Goal: Information Seeking & Learning: Learn about a topic

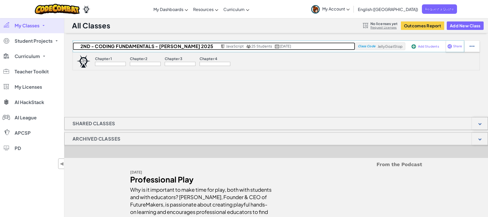
click at [98, 45] on h2 "2nd - Coding Fundamentals - [PERSON_NAME] 2025" at bounding box center [146, 46] width 146 height 8
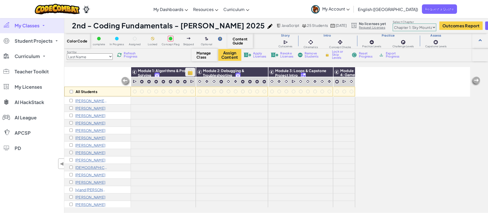
click at [187, 72] on img at bounding box center [190, 72] width 9 height 8
checkbox input "true"
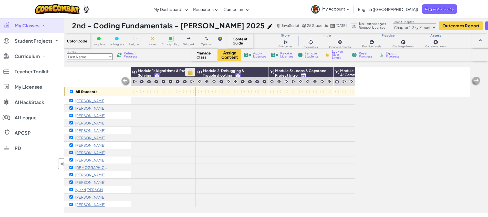
checkbox input "true"
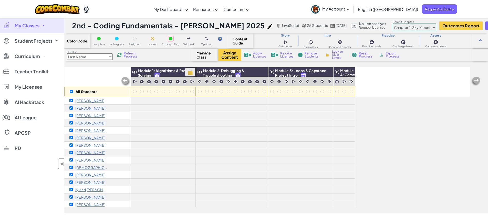
checkbox input "true"
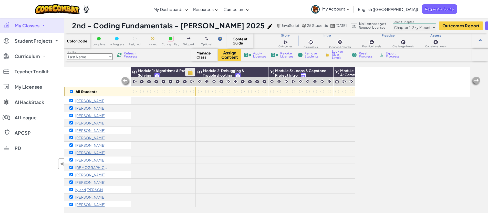
checkbox input "true"
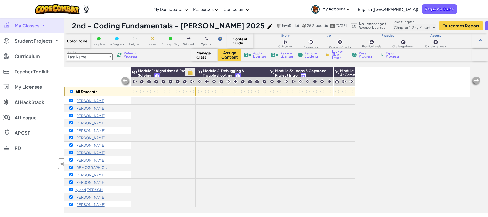
checkbox input "true"
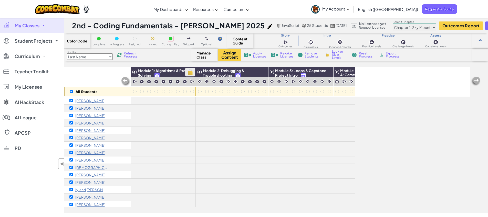
checkbox input "true"
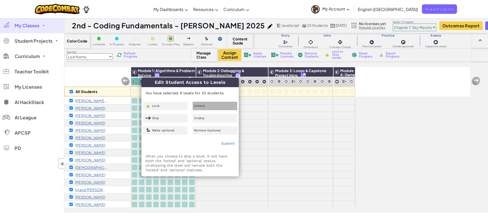
click at [208, 107] on div "Unlock" at bounding box center [214, 106] width 45 height 8
click at [230, 144] on link "Submit" at bounding box center [227, 144] width 13 height 4
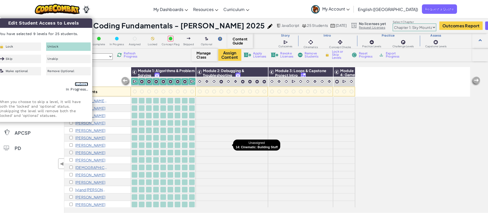
checkbox input "false"
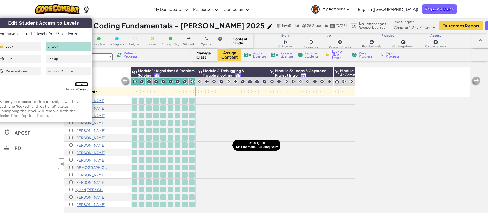
checkbox input "false"
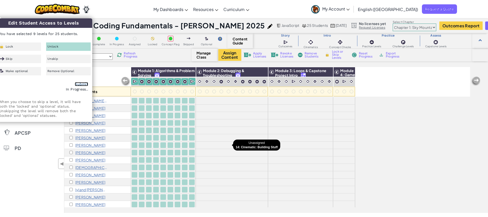
checkbox input "false"
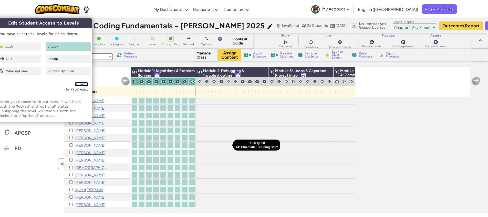
checkbox input "false"
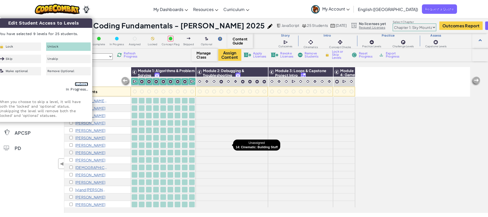
checkbox input "false"
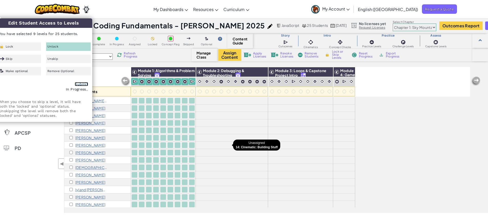
checkbox input "false"
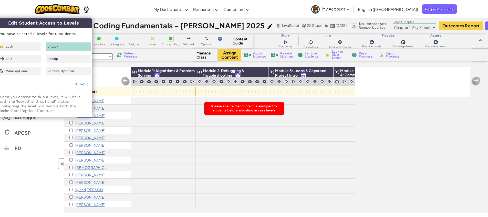
click at [187, 120] on div at bounding box center [184, 123] width 7 height 7
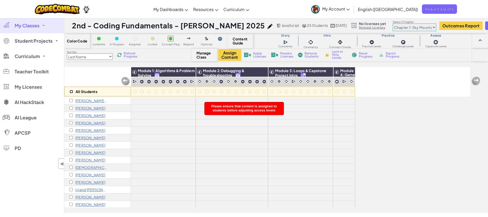
click at [71, 93] on input "checkbox" at bounding box center [71, 91] width 3 height 3
checkbox input "true"
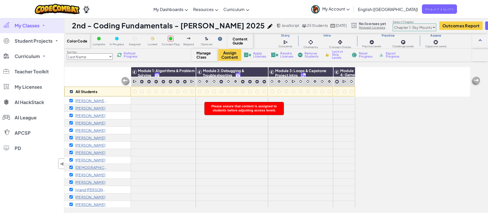
checkbox input "true"
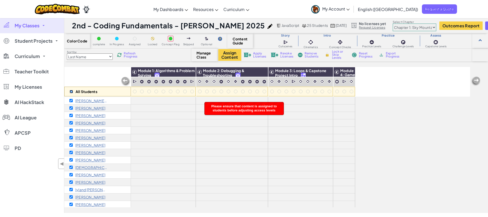
checkbox input "true"
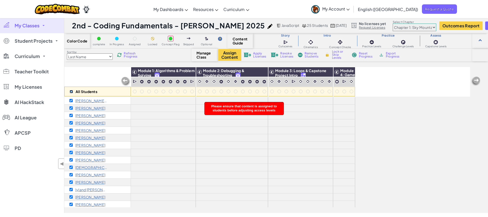
checkbox input "true"
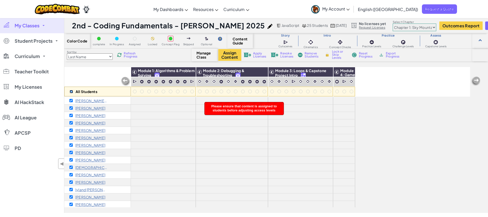
checkbox input "true"
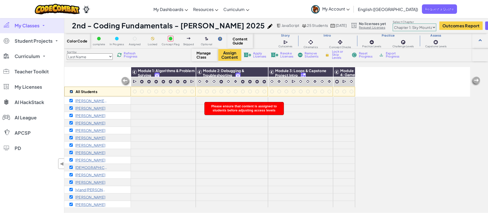
checkbox input "true"
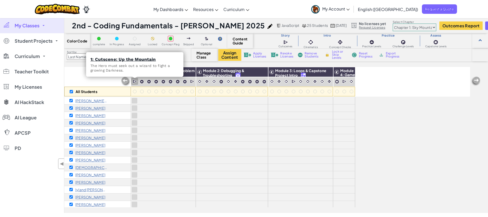
click at [135, 82] on img at bounding box center [135, 81] width 5 height 5
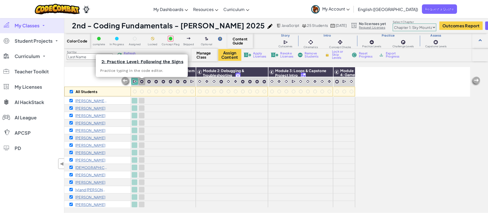
click at [141, 81] on img at bounding box center [141, 82] width 4 height 4
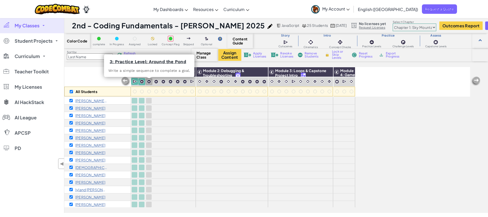
click at [148, 81] on img at bounding box center [149, 82] width 4 height 4
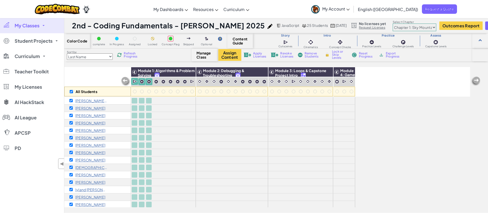
click at [95, 76] on div "All Students" at bounding box center [97, 82] width 67 height 30
click at [104, 58] on select "Last Name first Name Progress (High to Low) Progress (Low to Hight)" at bounding box center [90, 56] width 46 height 6
click at [128, 56] on span "Refresh Progress" at bounding box center [132, 55] width 16 height 6
click at [36, 55] on span "Curriculum" at bounding box center [27, 56] width 25 height 5
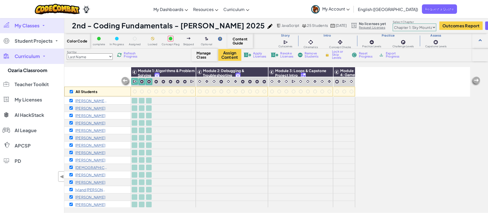
click at [96, 81] on div "All Students" at bounding box center [97, 82] width 67 height 30
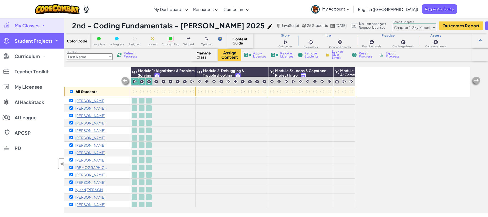
click at [53, 43] on link "Student Projects" at bounding box center [32, 40] width 64 height 15
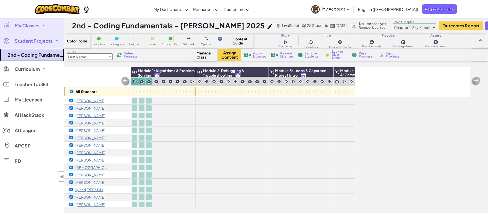
click at [50, 53] on link "2nd - Coding Fundamentals - [PERSON_NAME] 2025" at bounding box center [32, 55] width 64 height 13
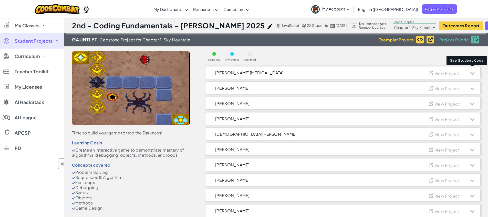
click at [470, 72] on div at bounding box center [472, 73] width 4 height 4
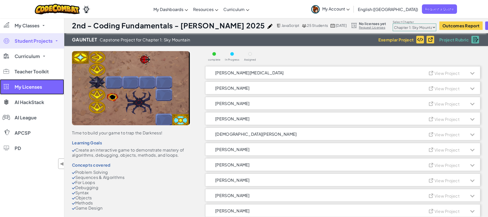
click at [16, 87] on span "My Licenses" at bounding box center [28, 87] width 27 height 5
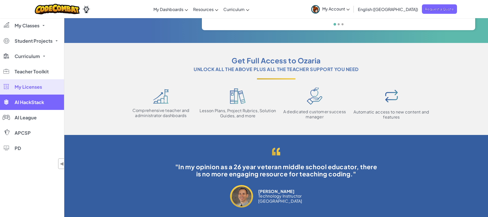
scroll to position [109, 0]
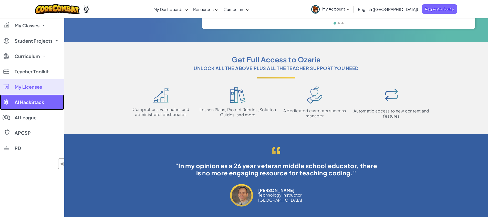
click at [40, 104] on span "AI HackStack" at bounding box center [29, 102] width 29 height 5
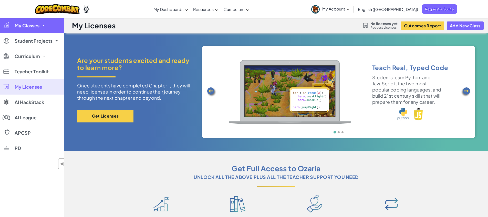
click at [22, 27] on span "My Classes" at bounding box center [27, 25] width 25 height 5
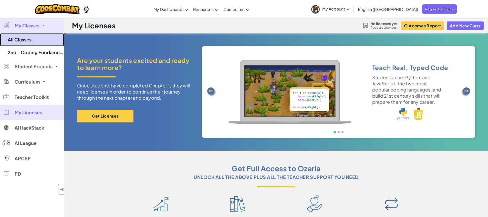
click at [22, 41] on link "All Classes" at bounding box center [32, 39] width 64 height 13
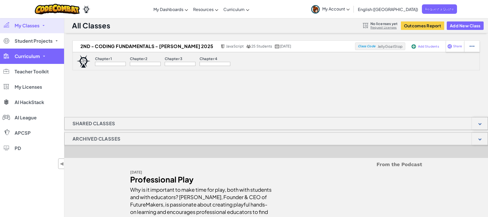
click at [31, 55] on span "Curriculum" at bounding box center [27, 56] width 25 height 5
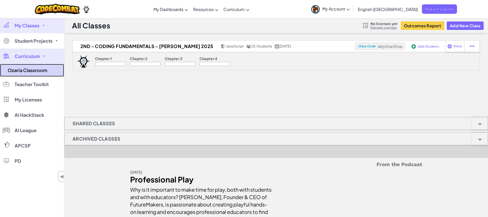
click at [31, 72] on link "Ozaria Classroom" at bounding box center [32, 70] width 64 height 13
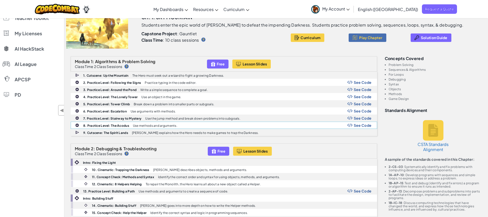
scroll to position [52, 0]
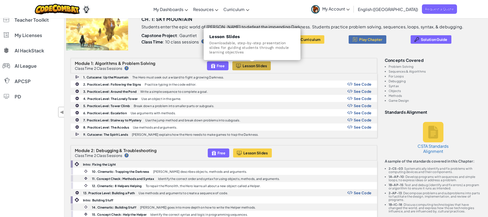
click at [261, 63] on button "Lesson Slides" at bounding box center [251, 65] width 39 height 9
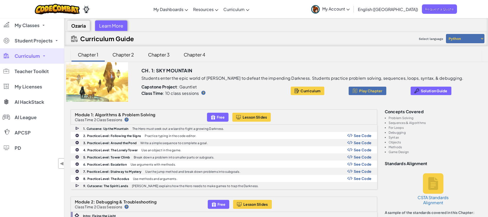
scroll to position [0, 0]
click at [131, 55] on div "Chapter 2" at bounding box center [123, 55] width 32 height 12
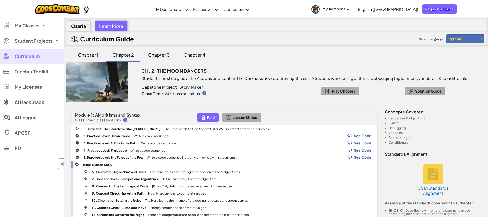
click at [462, 36] on select "Python JavaScript" at bounding box center [465, 38] width 38 height 9
click at [446, 34] on select "Python JavaScript" at bounding box center [465, 38] width 38 height 9
click at [40, 25] on link "My Classes" at bounding box center [32, 25] width 64 height 15
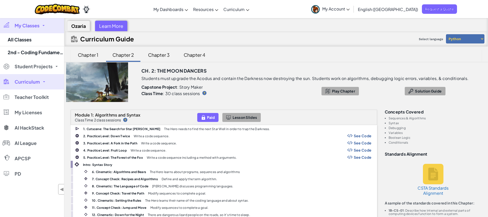
drag, startPoint x: 161, startPoint y: 53, endPoint x: 164, endPoint y: 54, distance: 2.8
click at [161, 53] on div "Chapter 3" at bounding box center [159, 55] width 32 height 12
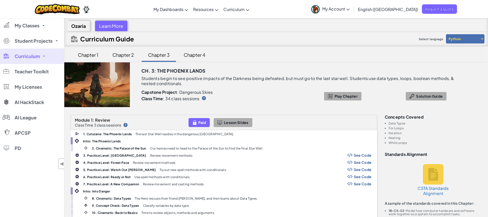
click at [190, 54] on div "Chapter 4" at bounding box center [194, 55] width 32 height 12
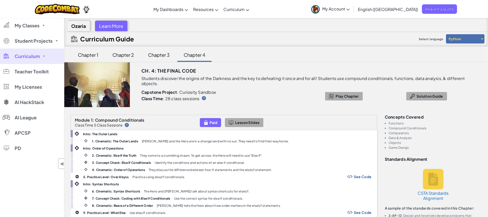
click at [94, 52] on div "Chapter 1" at bounding box center [88, 55] width 31 height 12
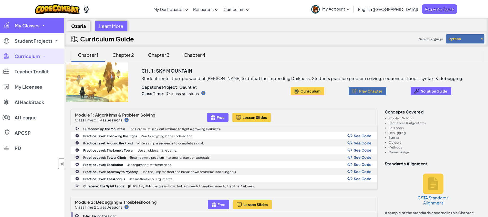
click at [30, 30] on link "My Classes" at bounding box center [32, 25] width 64 height 15
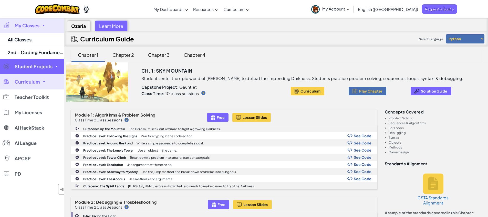
click at [36, 61] on link "Student Projects" at bounding box center [32, 66] width 64 height 15
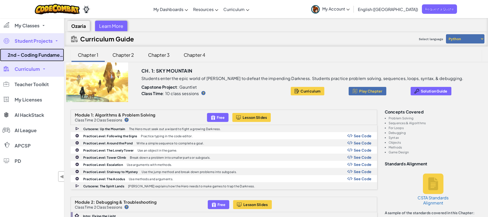
click at [37, 52] on link "2nd - Coding Fundamentals - [PERSON_NAME] 2025" at bounding box center [32, 55] width 64 height 13
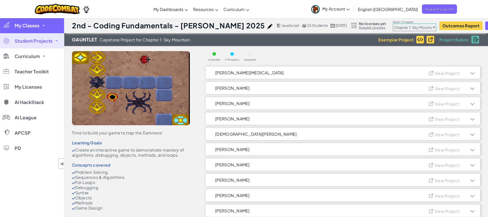
click at [28, 28] on span "My Classes" at bounding box center [27, 25] width 25 height 5
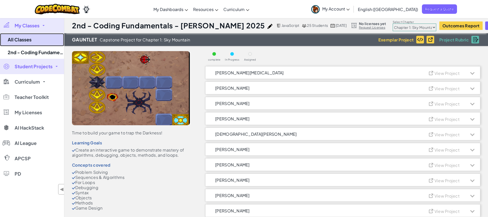
click at [31, 45] on link "All Classes" at bounding box center [32, 39] width 64 height 13
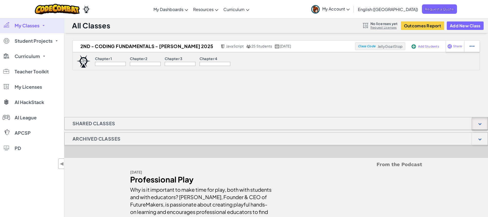
click at [478, 124] on div at bounding box center [479, 123] width 3 height 3
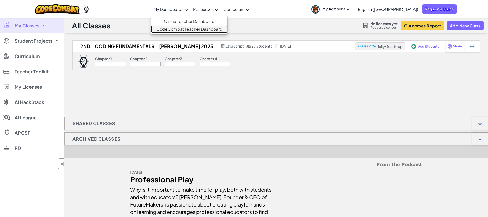
click at [194, 27] on link "CodeCombat Teacher Dashboard" at bounding box center [189, 29] width 76 height 8
